Goal: Find specific page/section: Find specific page/section

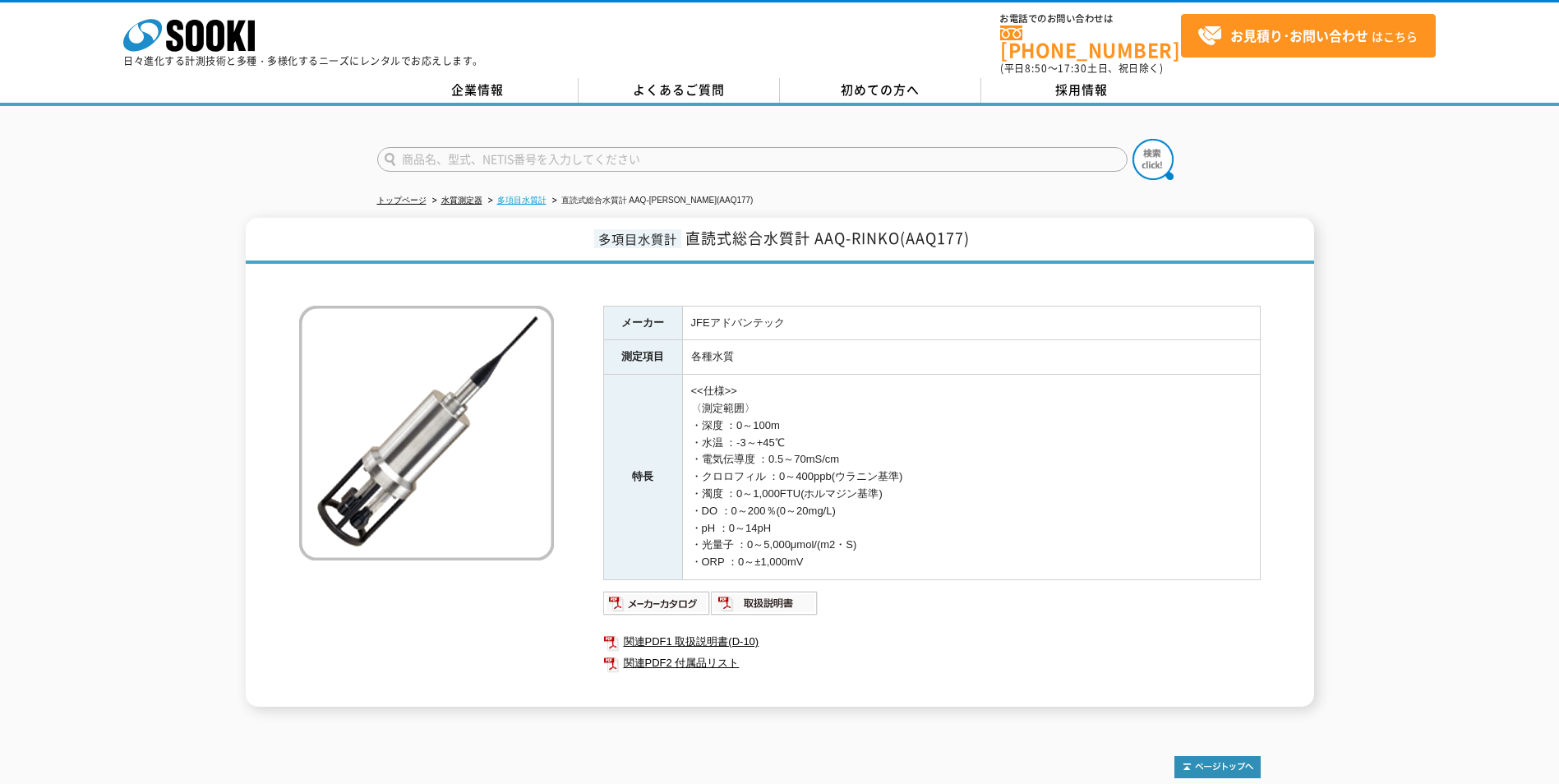
click at [532, 196] on link "多項目水質計" at bounding box center [522, 200] width 49 height 9
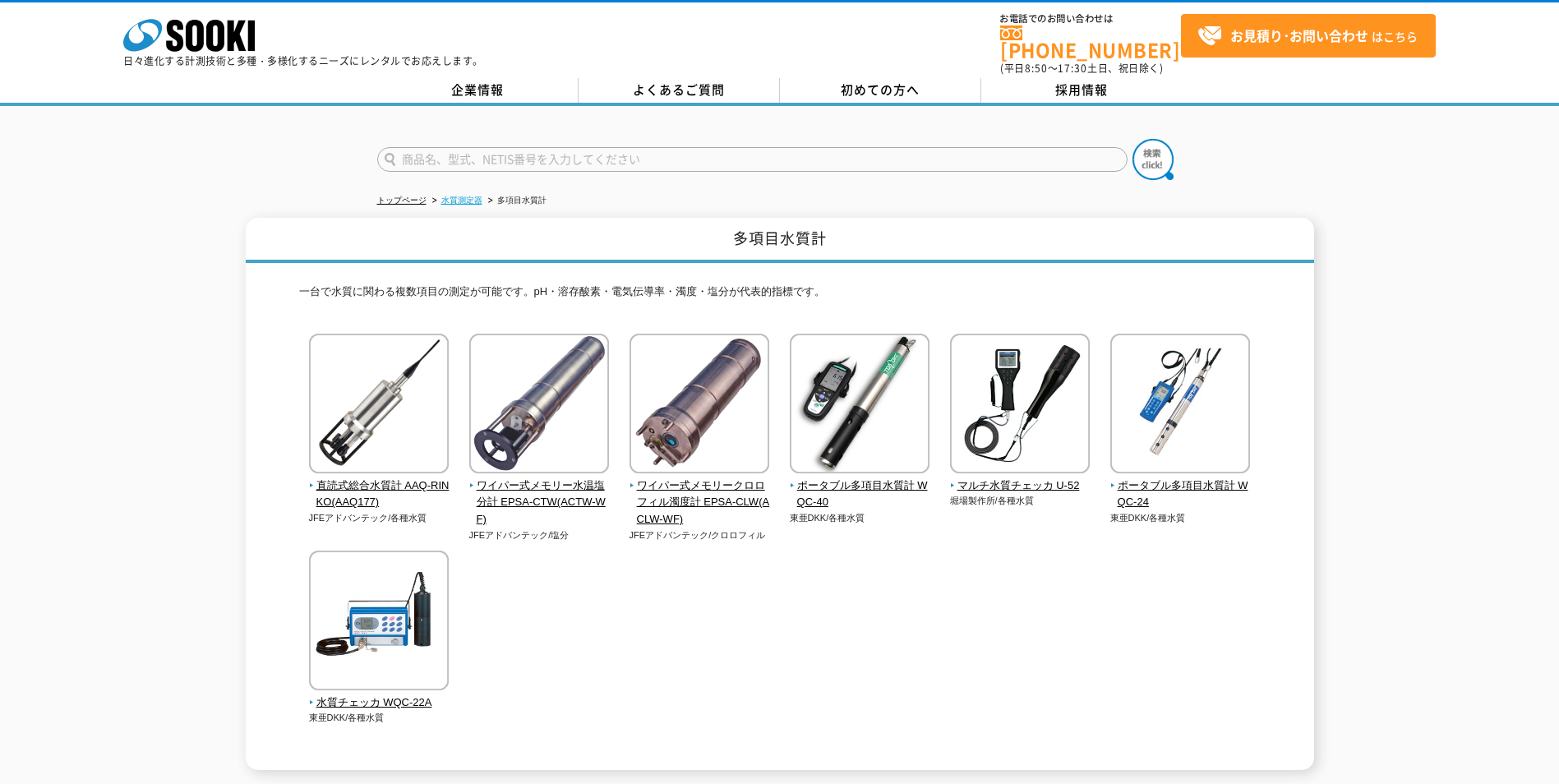
click at [467, 196] on link "水質測定器" at bounding box center [462, 200] width 41 height 9
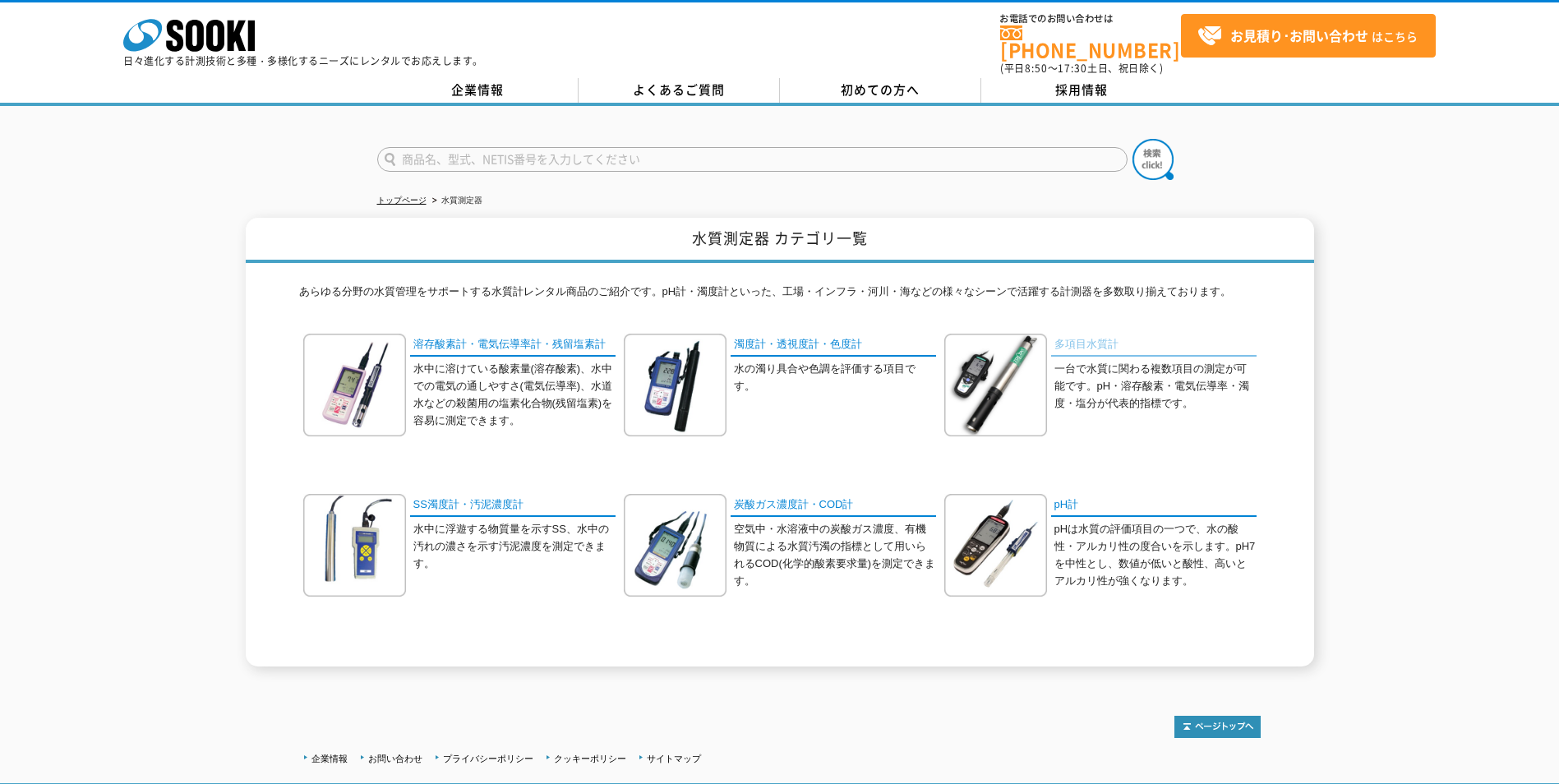
click at [1095, 336] on link "多項目水質計" at bounding box center [1153, 345] width 205 height 24
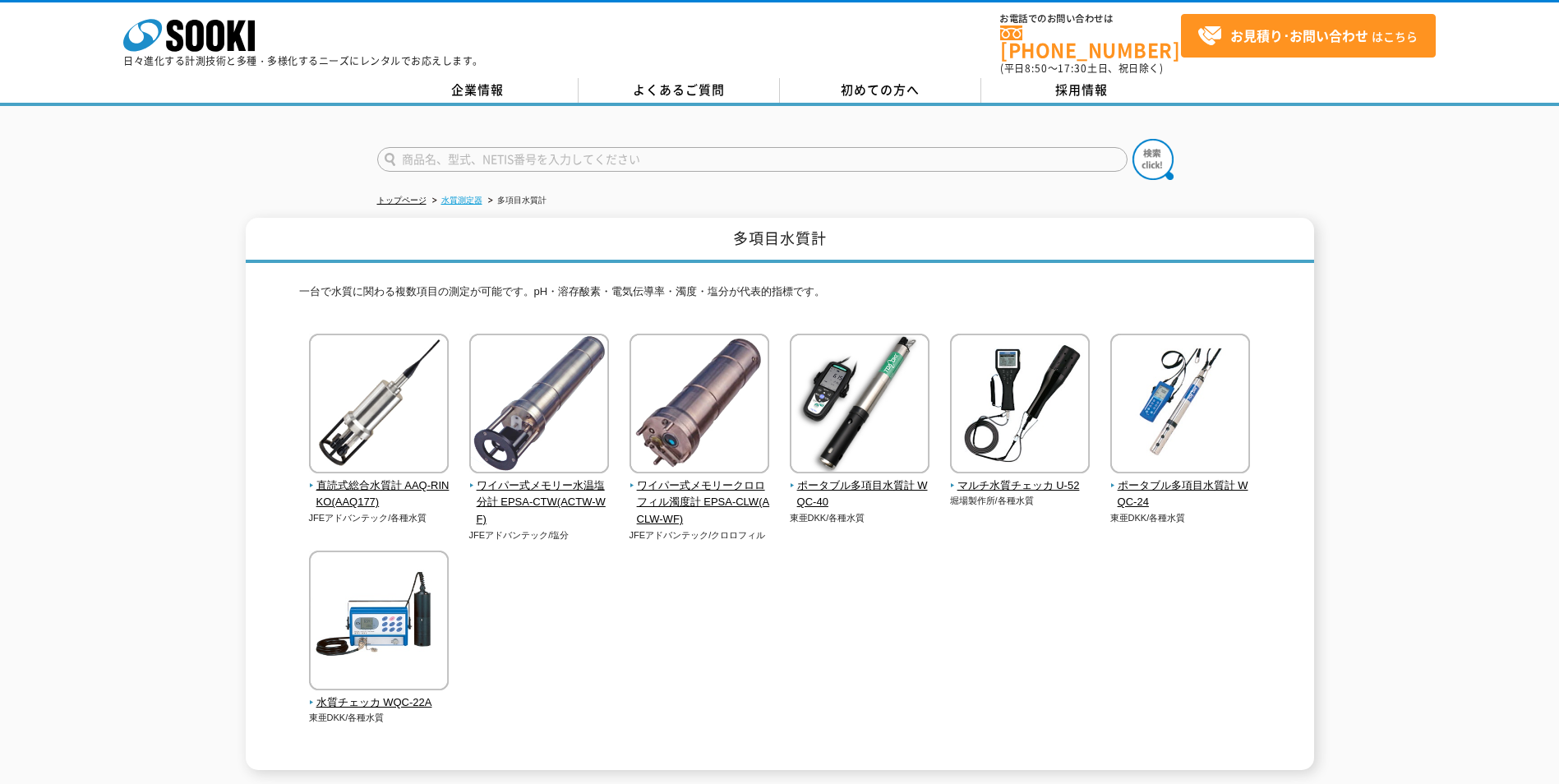
click at [478, 196] on link "水質測定器" at bounding box center [462, 200] width 41 height 9
